Goal: Task Accomplishment & Management: Manage account settings

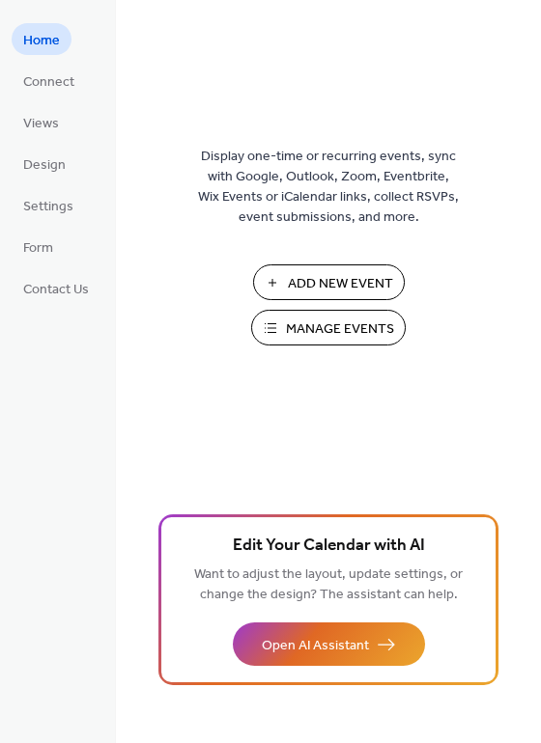
click at [359, 329] on span "Manage Events" at bounding box center [340, 330] width 108 height 20
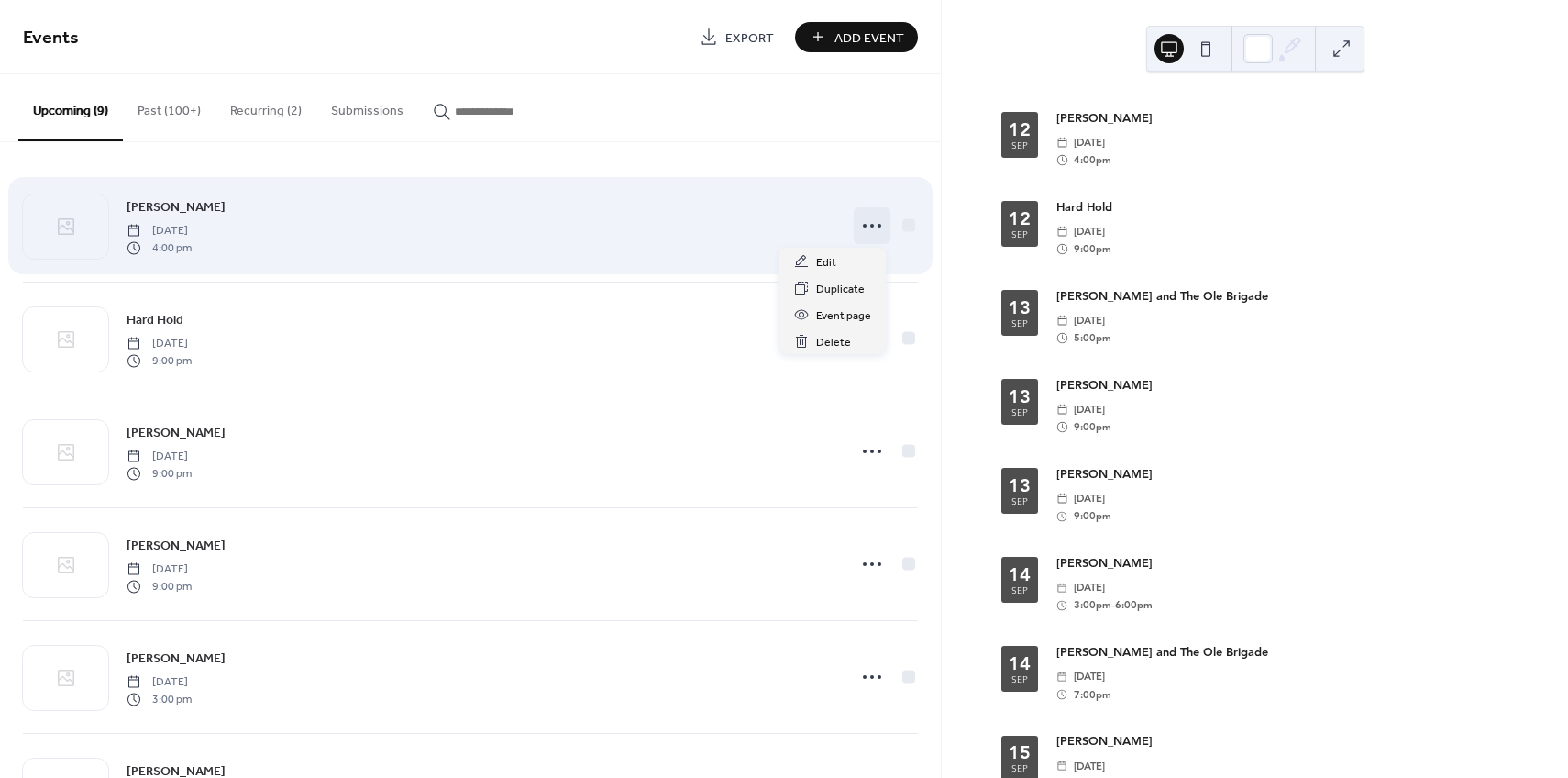
click at [867, 220] on icon at bounding box center [872, 225] width 29 height 29
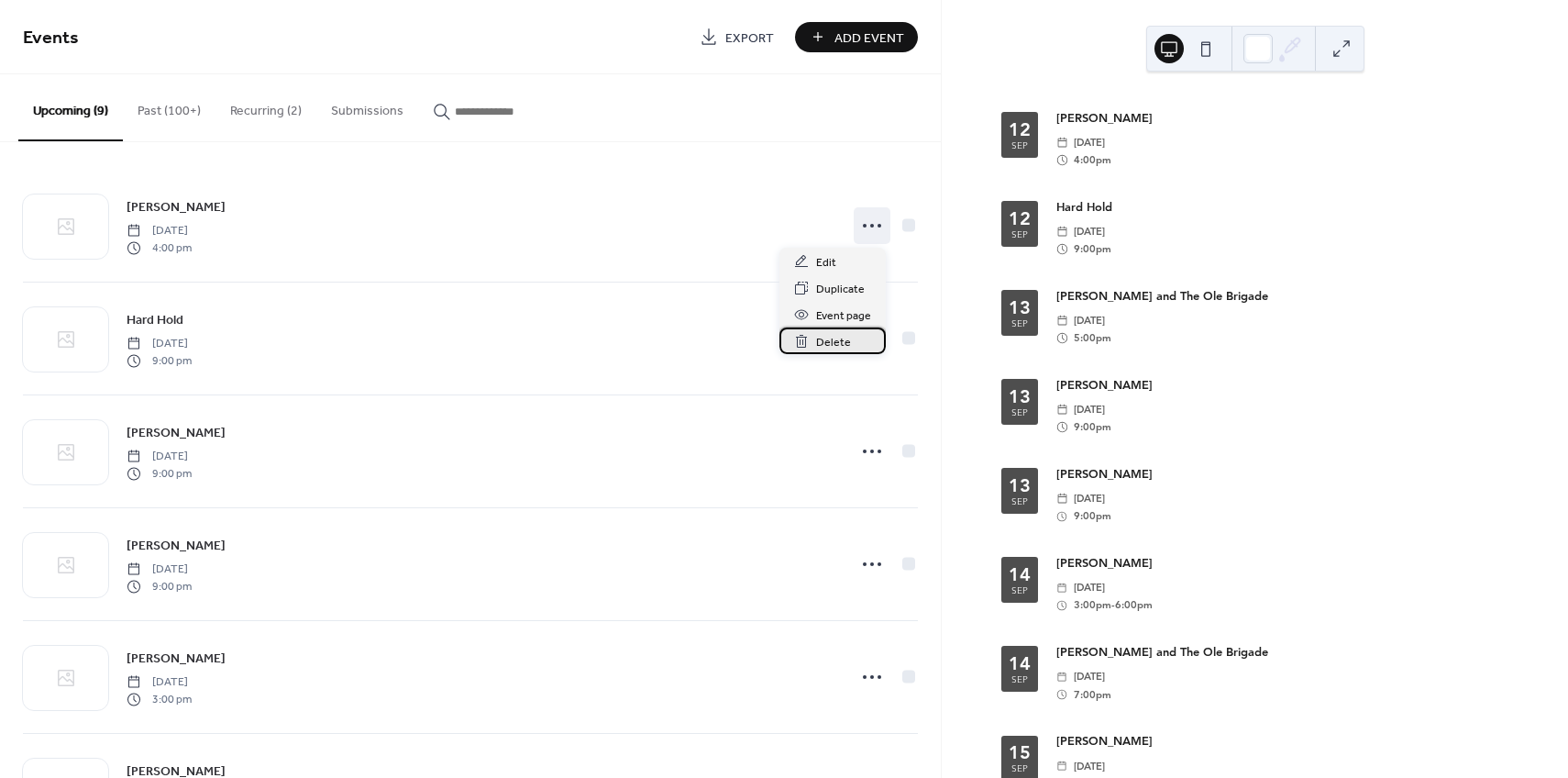
click at [840, 340] on span "Delete" at bounding box center [833, 342] width 35 height 19
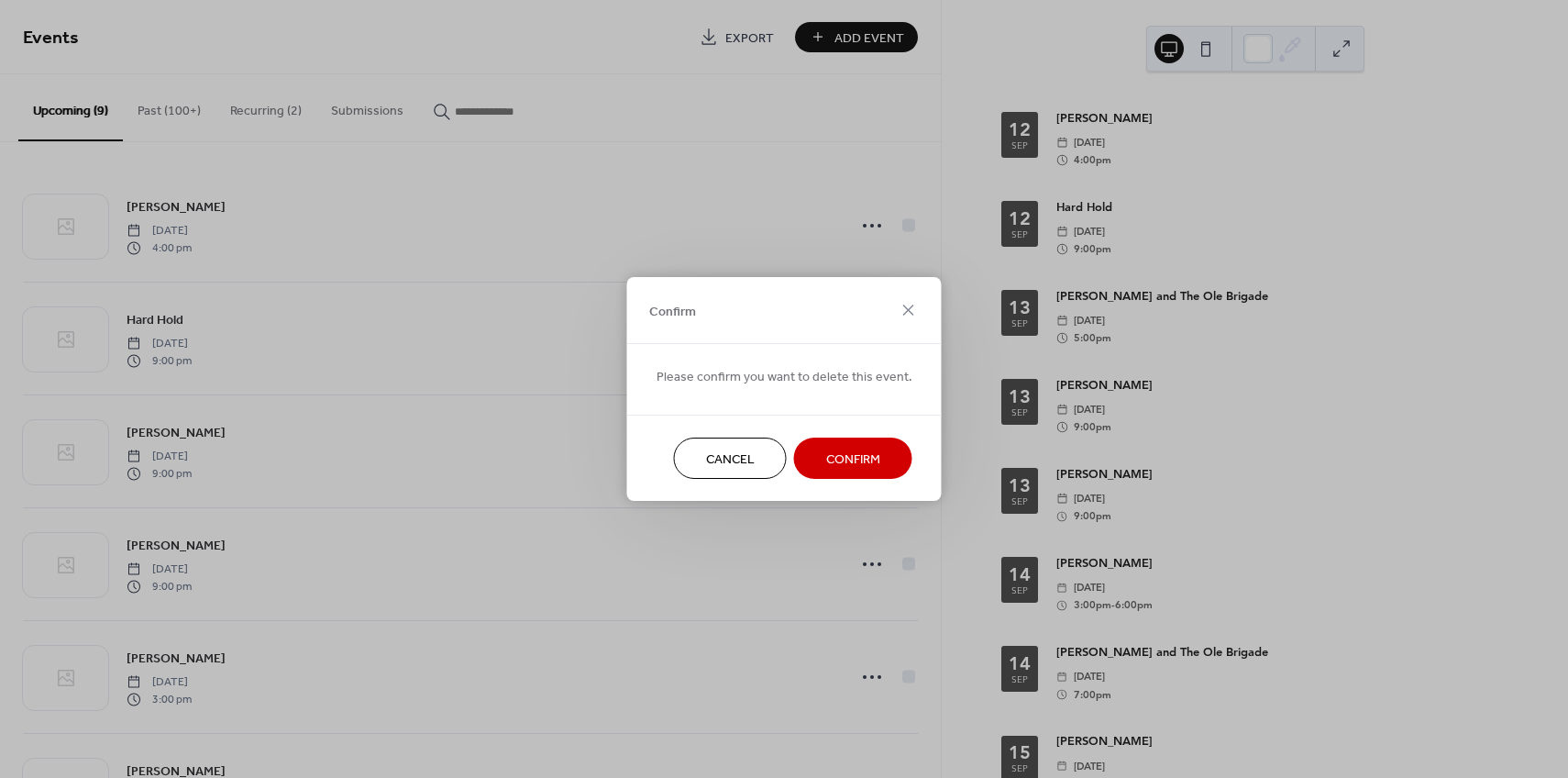
click at [841, 465] on span "Confirm" at bounding box center [853, 460] width 54 height 19
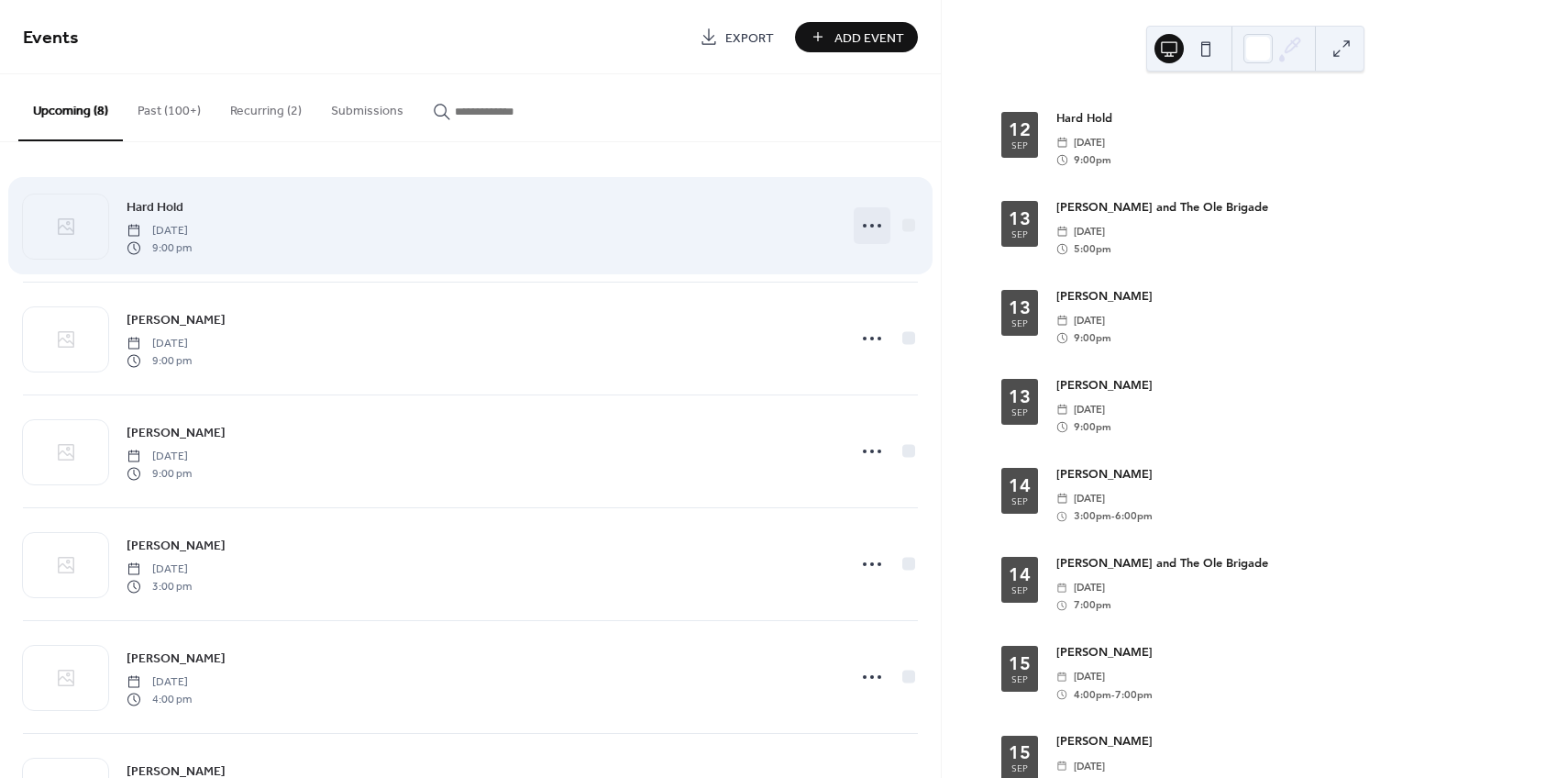
click at [867, 226] on icon at bounding box center [872, 225] width 29 height 29
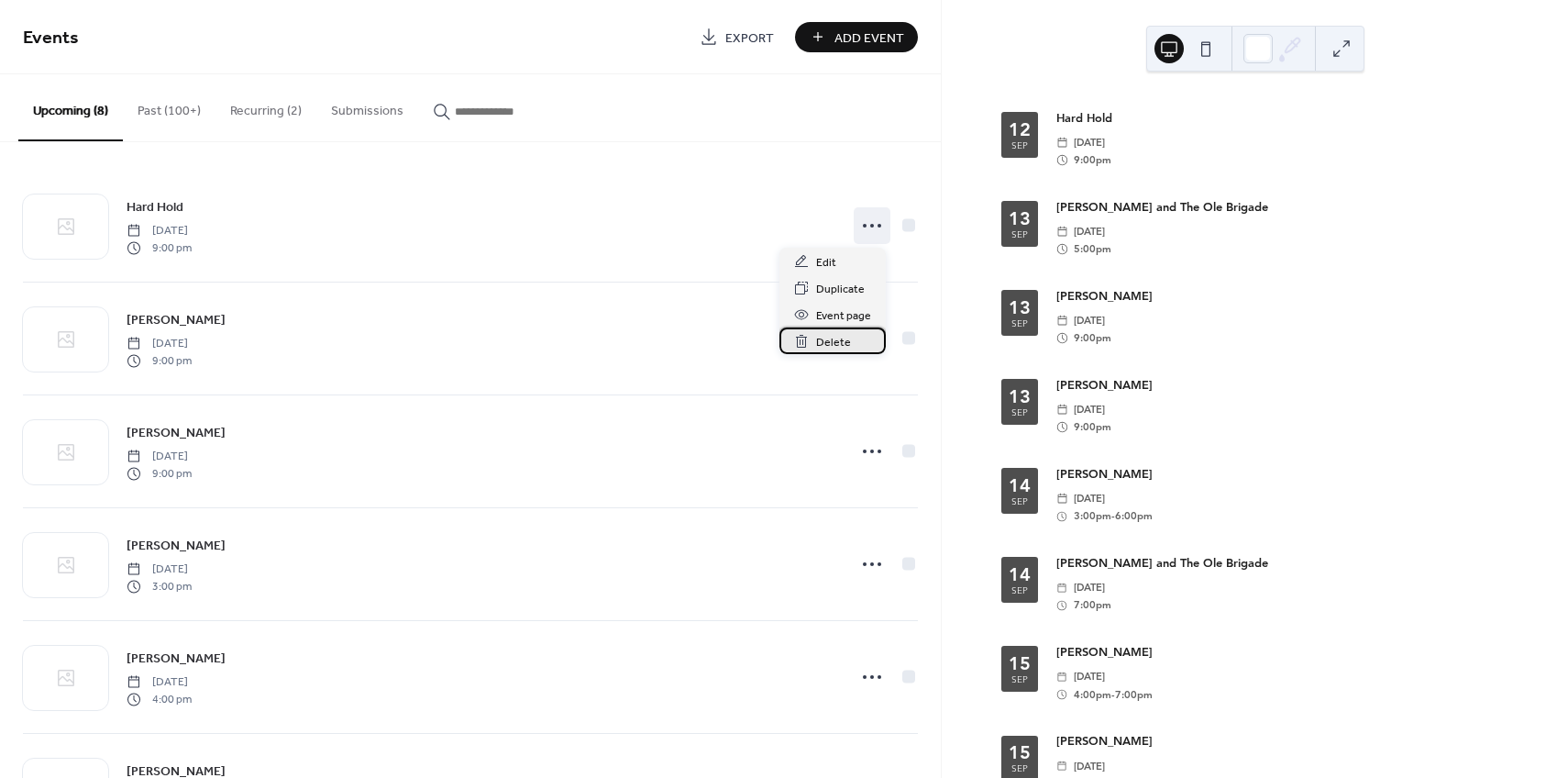
click at [843, 341] on span "Delete" at bounding box center [833, 342] width 35 height 19
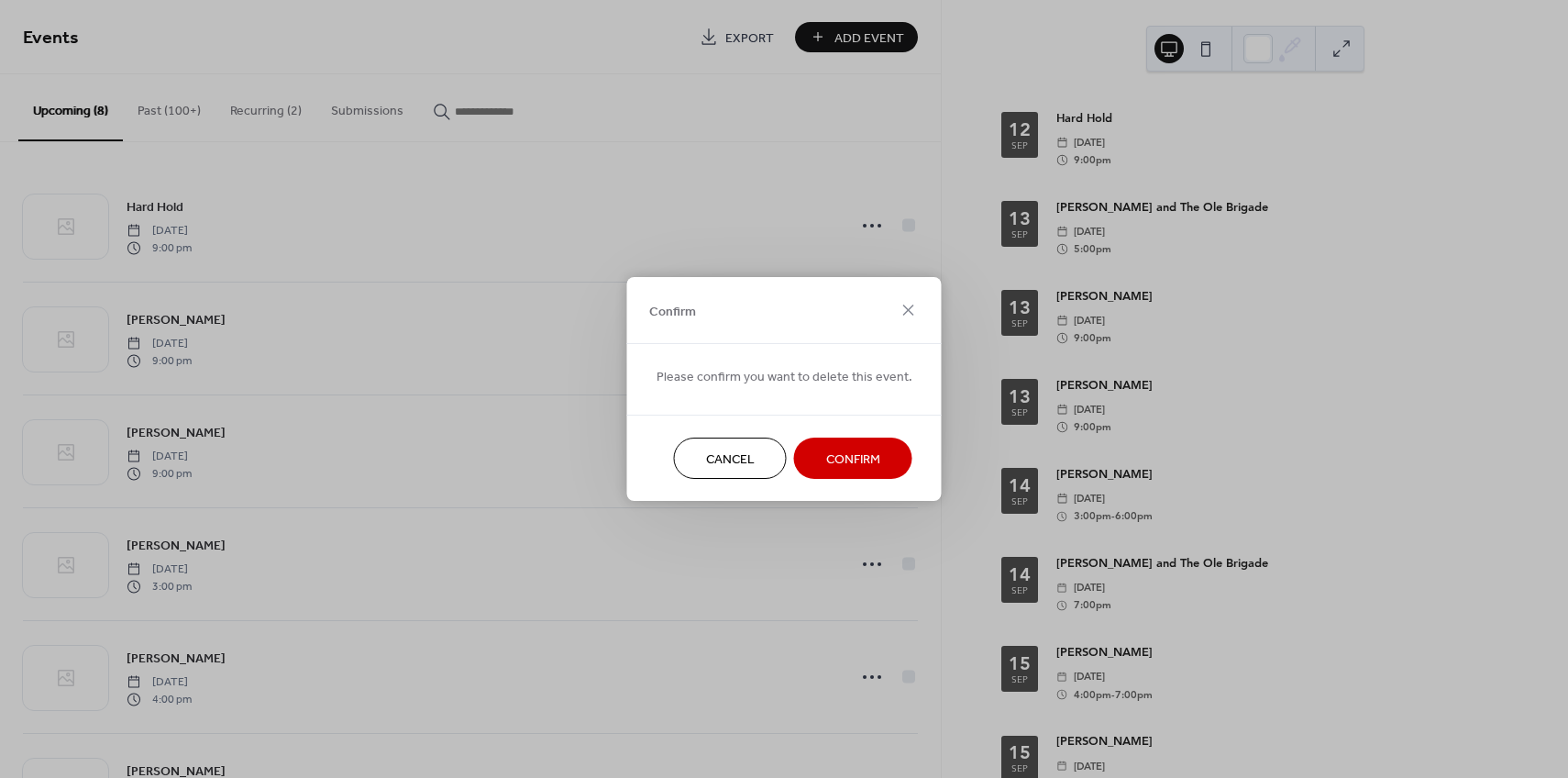
click at [837, 454] on span "Confirm" at bounding box center [853, 460] width 54 height 19
